Goal: Task Accomplishment & Management: Manage account settings

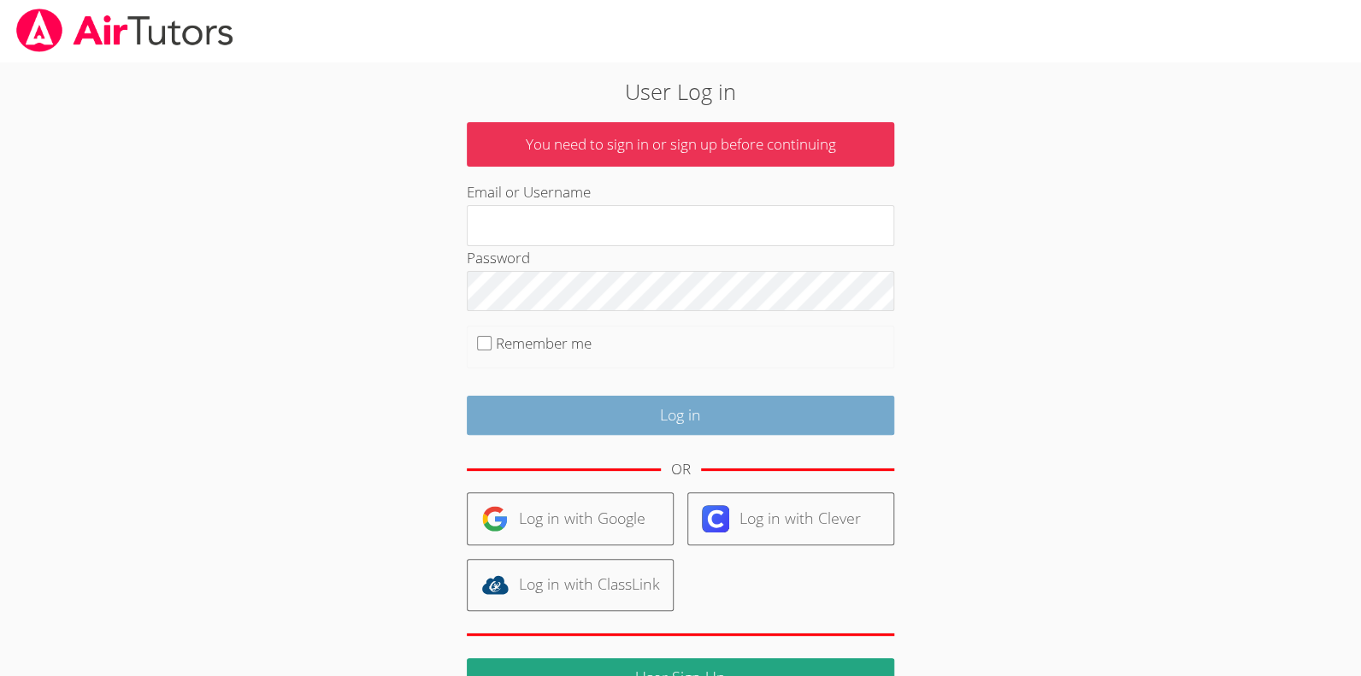
type input "[EMAIL_ADDRESS][DOMAIN_NAME]"
click at [595, 423] on input "Log in" at bounding box center [680, 416] width 427 height 40
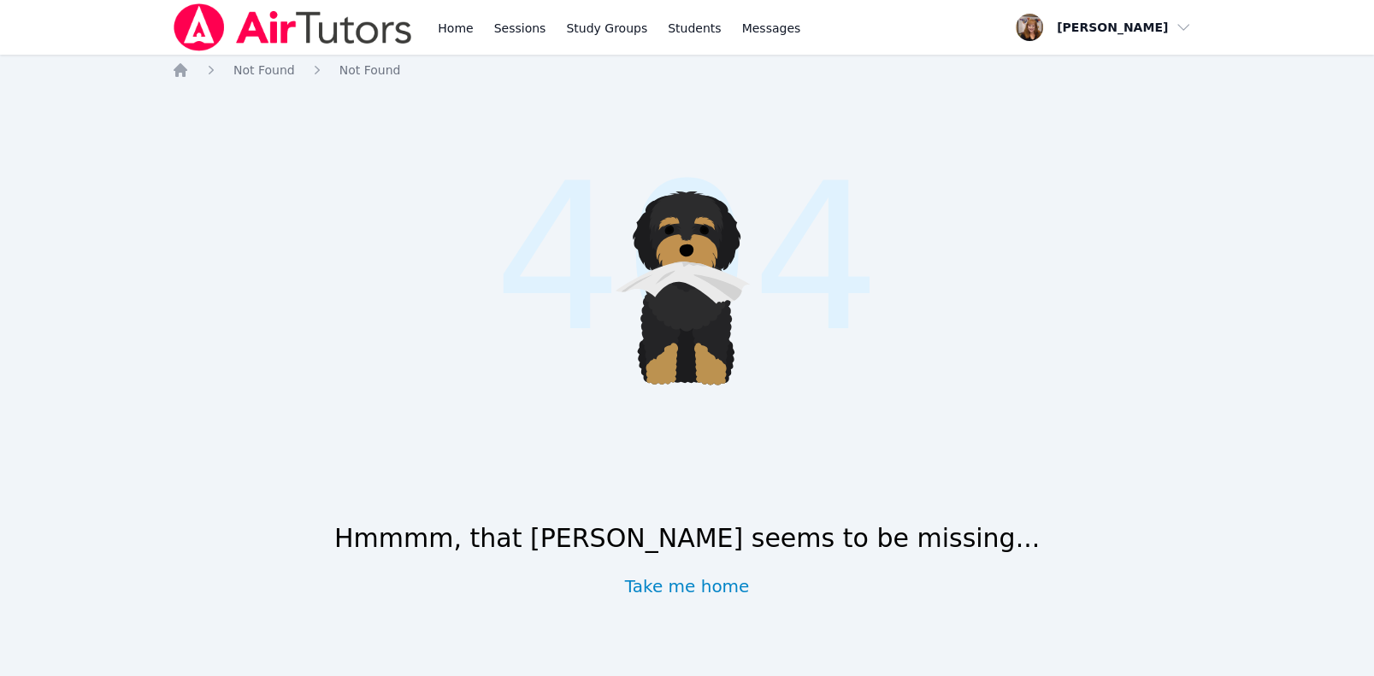
click at [675, 280] on icon at bounding box center [697, 280] width 140 height 97
click at [705, 353] on icon at bounding box center [710, 365] width 32 height 42
click at [702, 243] on icon at bounding box center [689, 252] width 72 height 61
click at [725, 239] on icon at bounding box center [720, 233] width 41 height 75
click at [681, 585] on link "Take me home" at bounding box center [687, 586] width 125 height 24
